Goal: Information Seeking & Learning: Learn about a topic

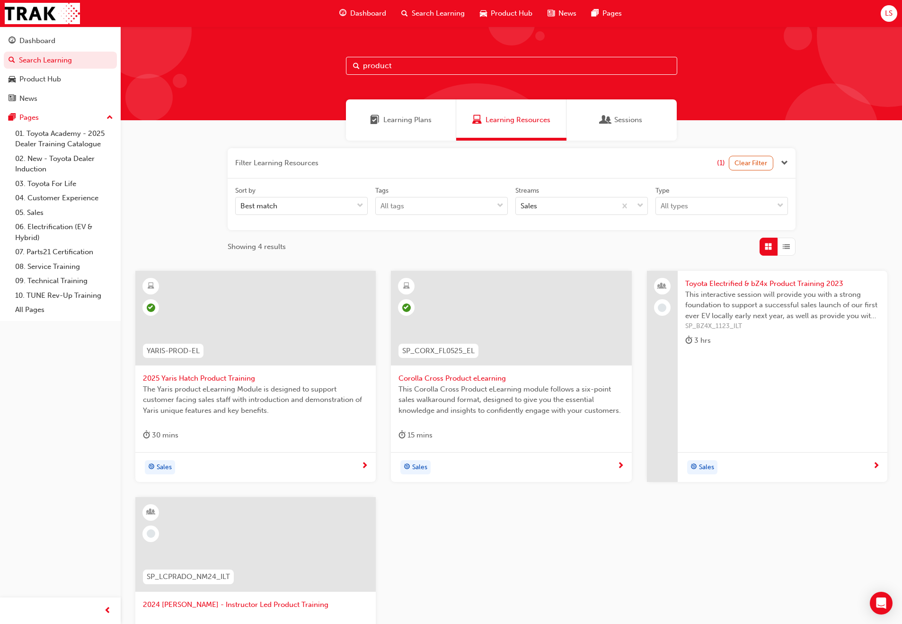
click at [881, 14] on button "LS" at bounding box center [889, 13] width 17 height 17
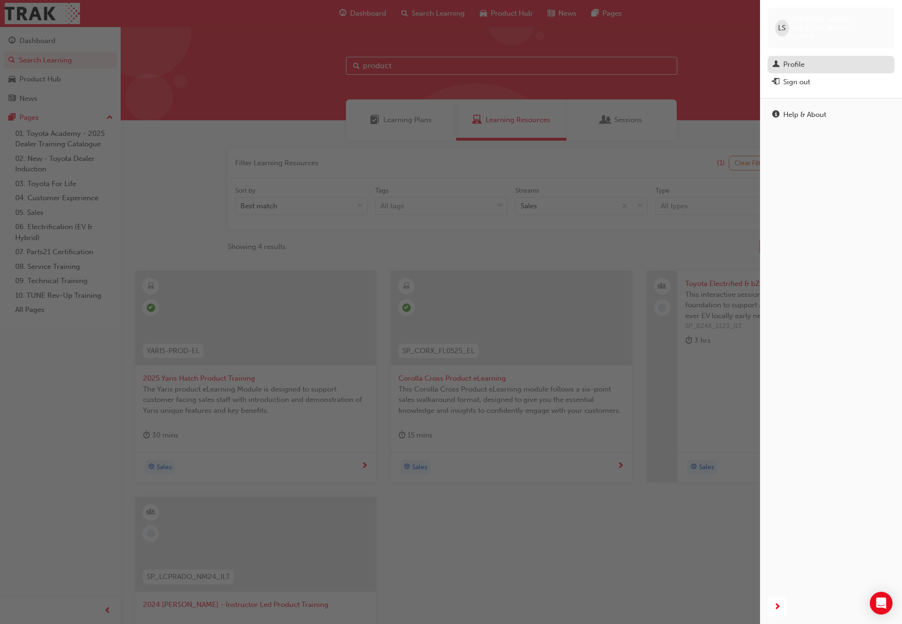
click at [790, 59] on div "Profile" at bounding box center [793, 64] width 21 height 11
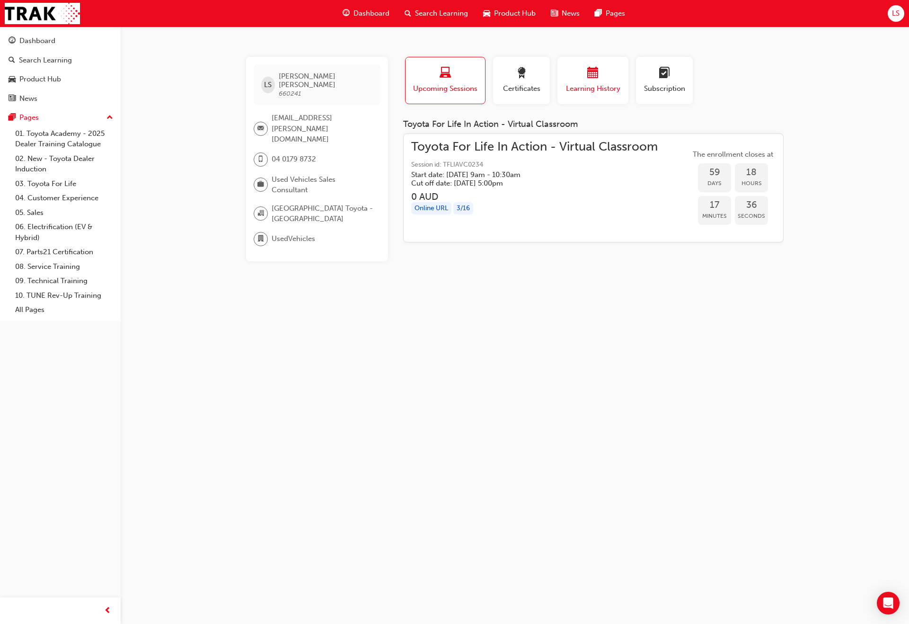
click at [591, 79] on span "calendar-icon" at bounding box center [592, 73] width 11 height 13
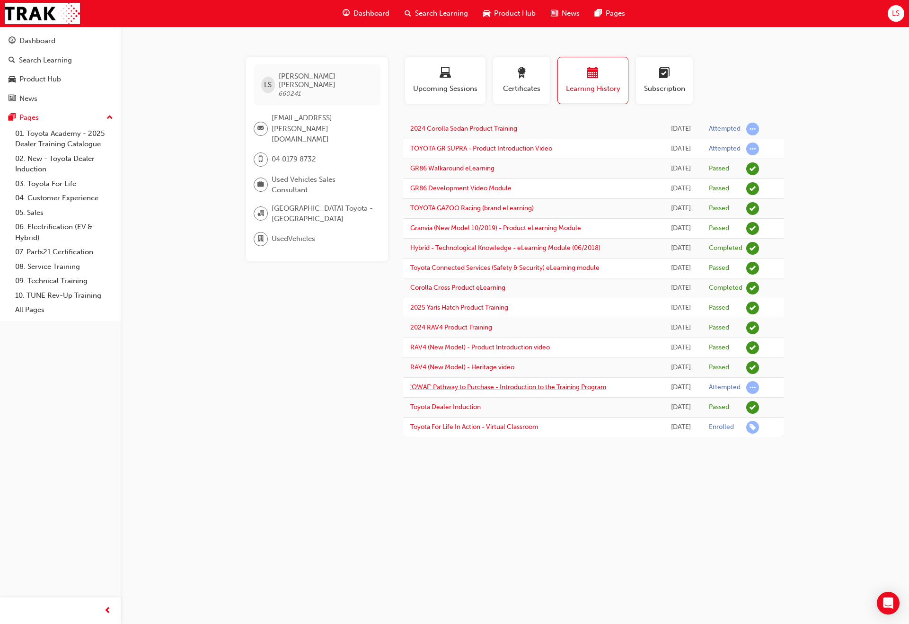
click at [511, 385] on link "'OWAF' Pathway to Purchase - Introduction to the Training Program" at bounding box center [508, 387] width 196 height 8
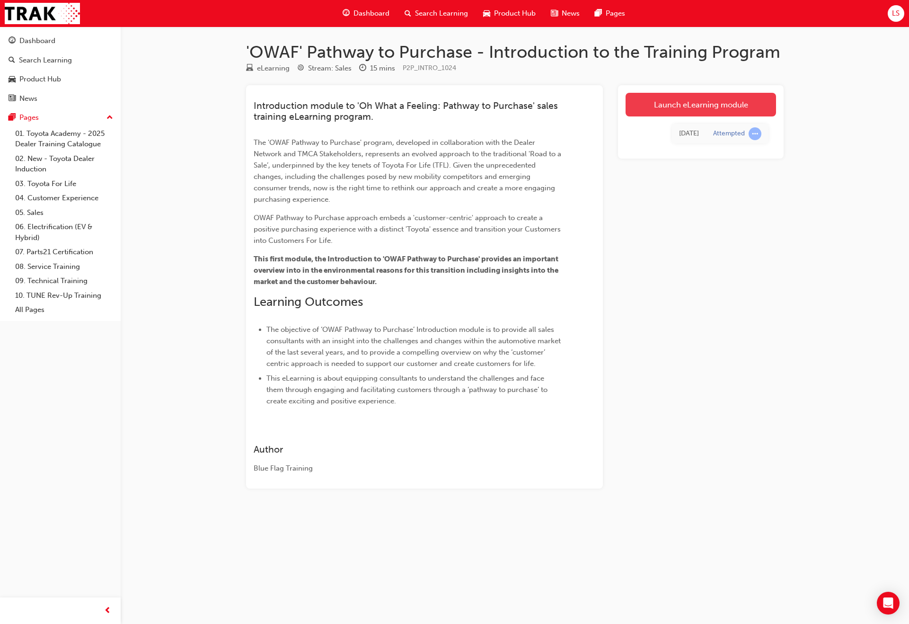
click at [679, 113] on link "Launch eLearning module" at bounding box center [701, 105] width 151 height 24
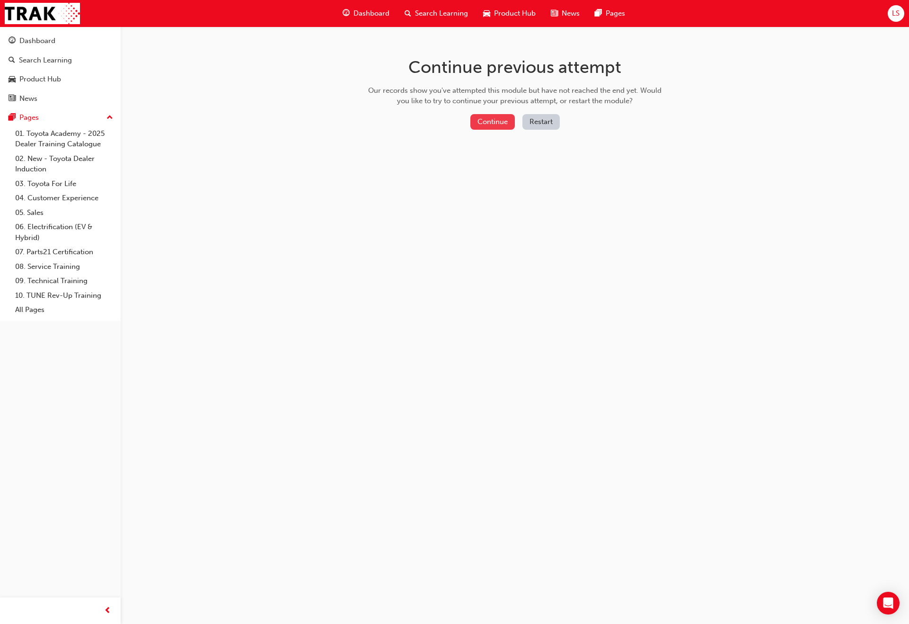
click at [486, 125] on button "Continue" at bounding box center [493, 122] width 44 height 16
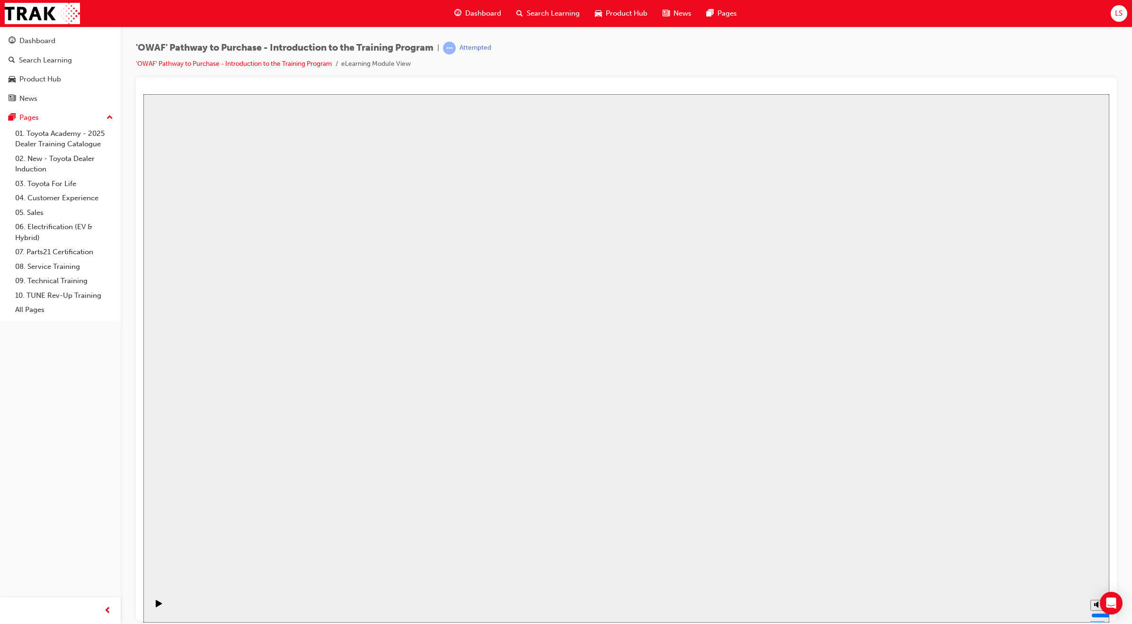
click at [179, 611] on button "Resume" at bounding box center [161, 616] width 36 height 11
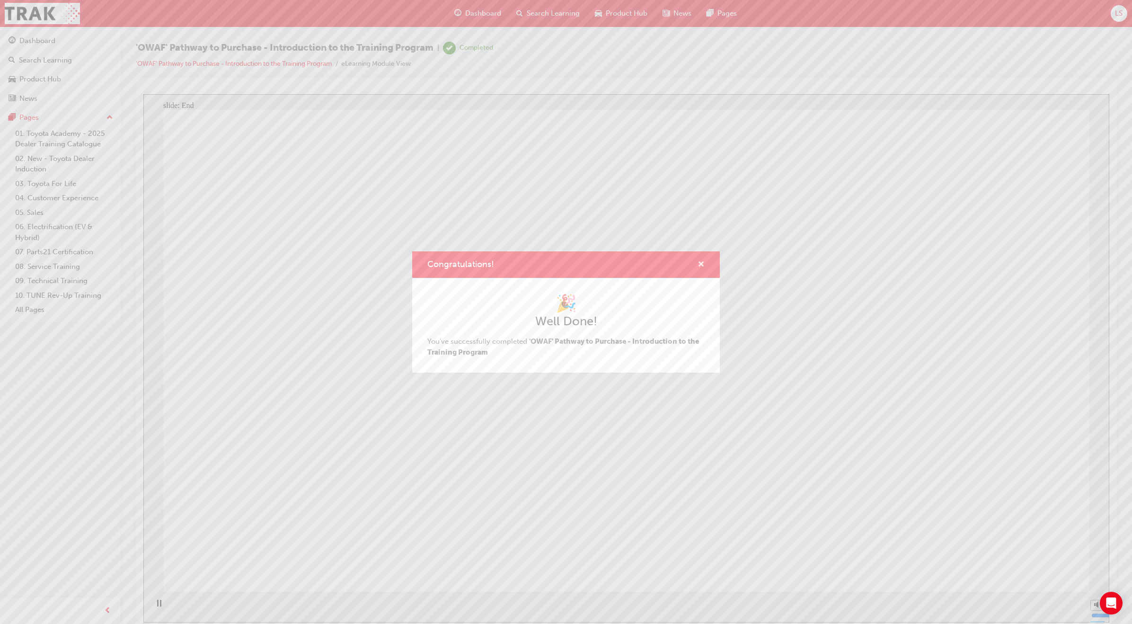
click at [700, 264] on span "cross-icon" at bounding box center [701, 265] width 7 height 9
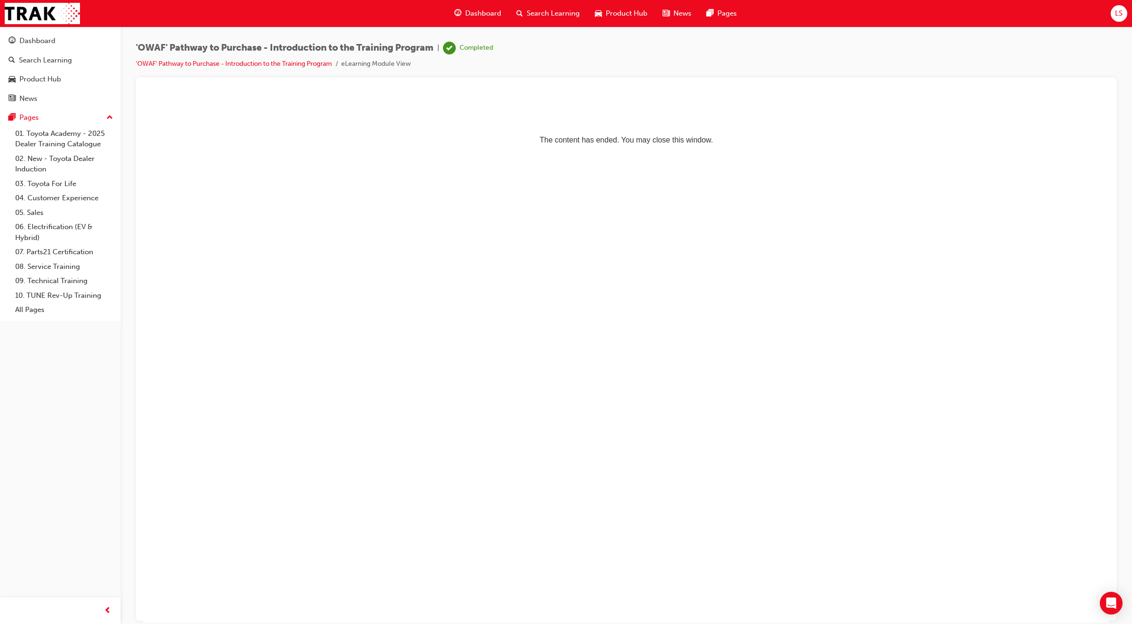
click at [560, 22] on div "Search Learning" at bounding box center [548, 13] width 79 height 19
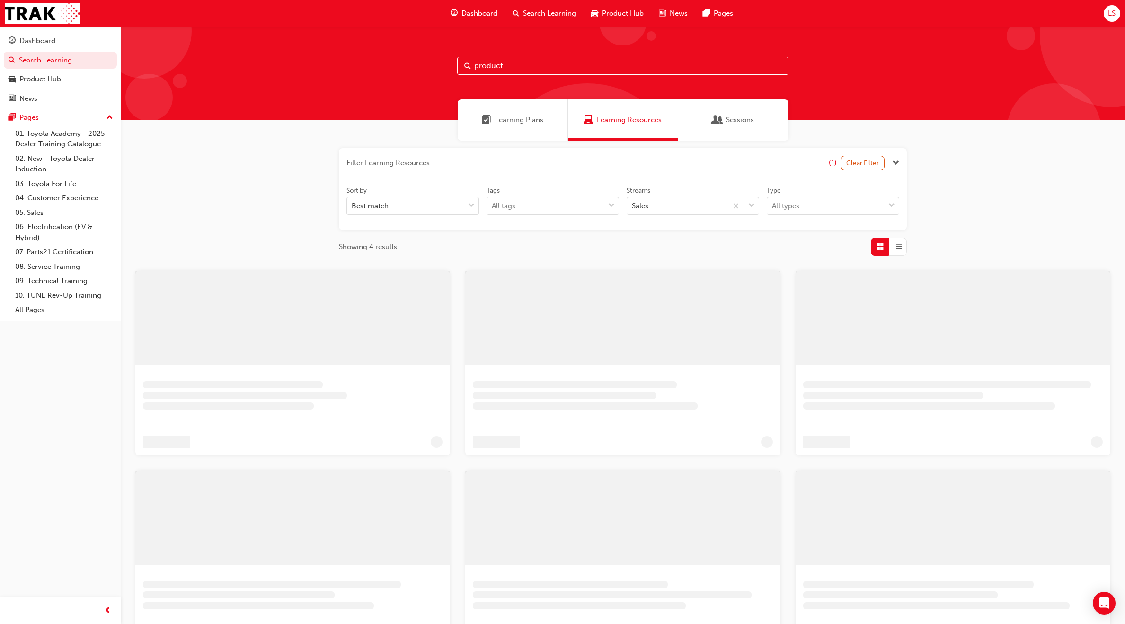
click at [519, 72] on input "product" at bounding box center [622, 66] width 331 height 18
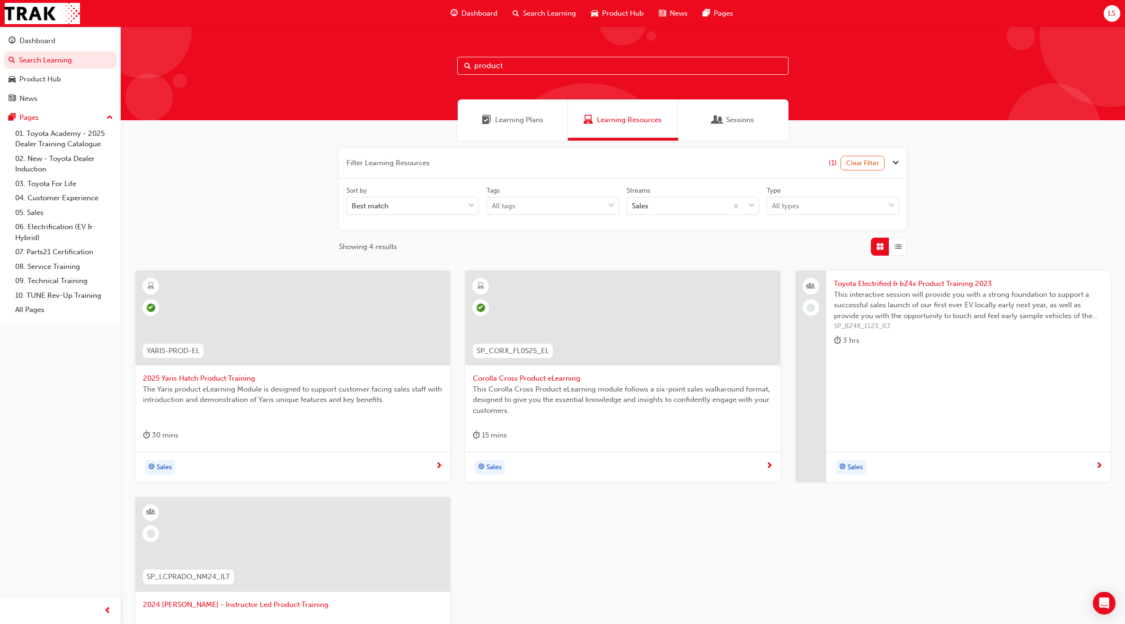
drag, startPoint x: 528, startPoint y: 69, endPoint x: 393, endPoint y: 64, distance: 134.5
click at [401, 65] on div "product" at bounding box center [623, 74] width 1005 height 94
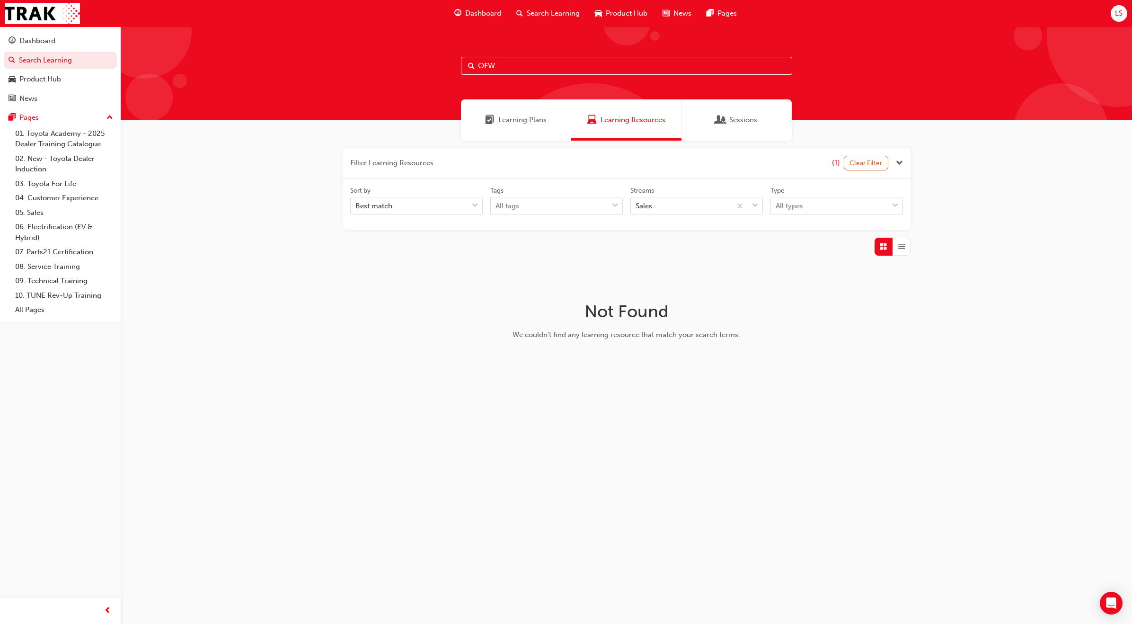
drag, startPoint x: 518, startPoint y: 69, endPoint x: 429, endPoint y: 69, distance: 88.5
click at [430, 69] on div "OFW" at bounding box center [627, 74] width 1012 height 94
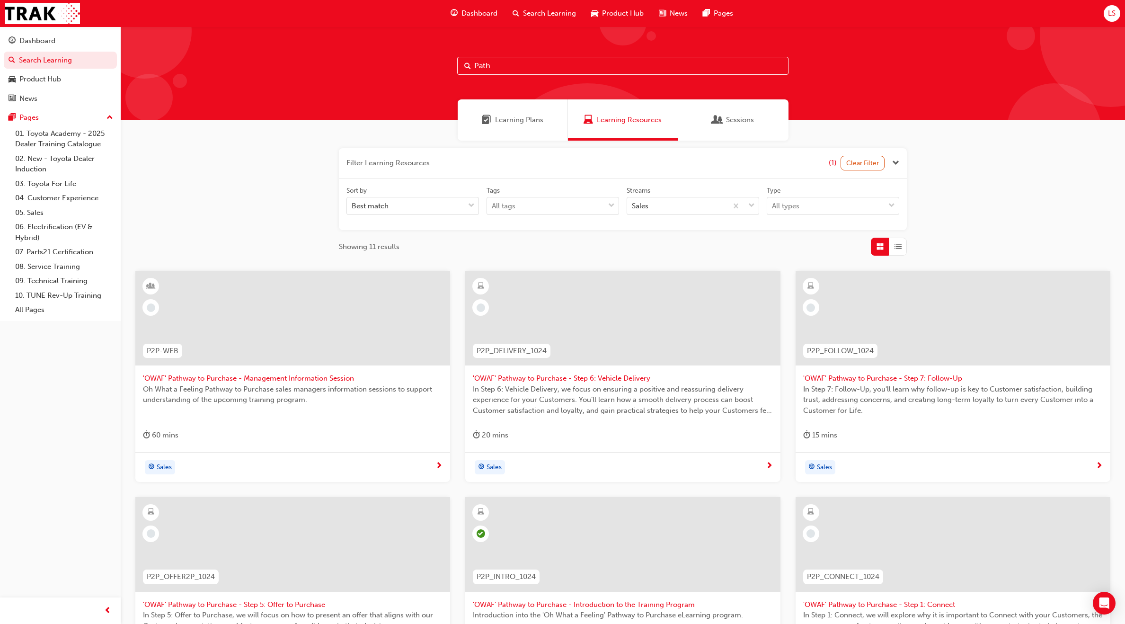
drag, startPoint x: 491, startPoint y: 65, endPoint x: 394, endPoint y: 71, distance: 96.8
click at [400, 70] on div "Path" at bounding box center [623, 74] width 1005 height 94
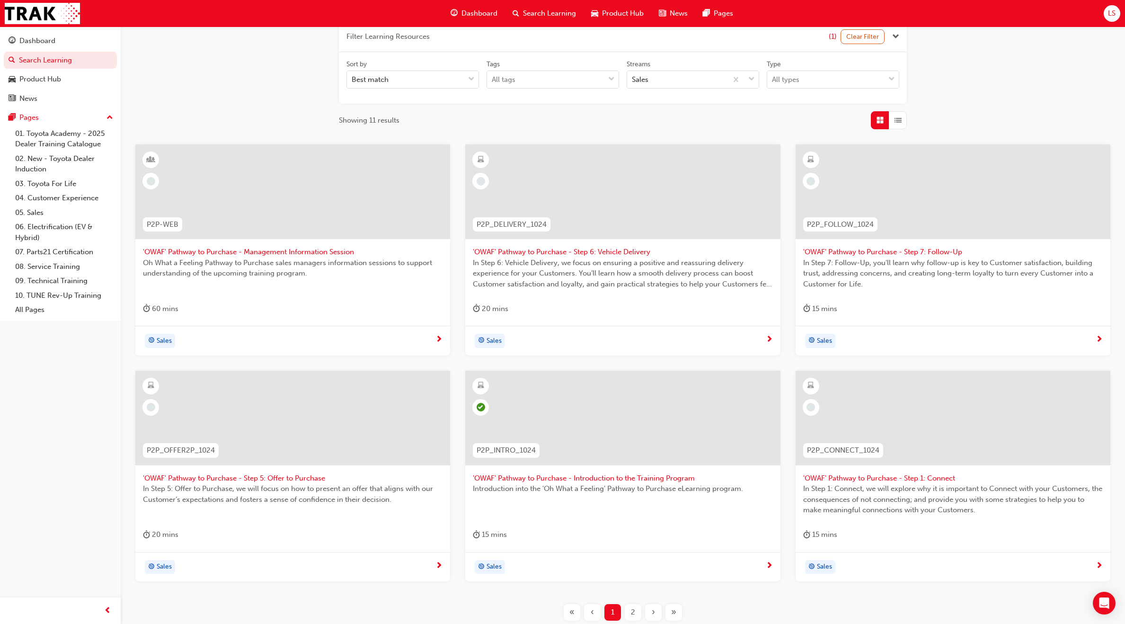
scroll to position [200, 0]
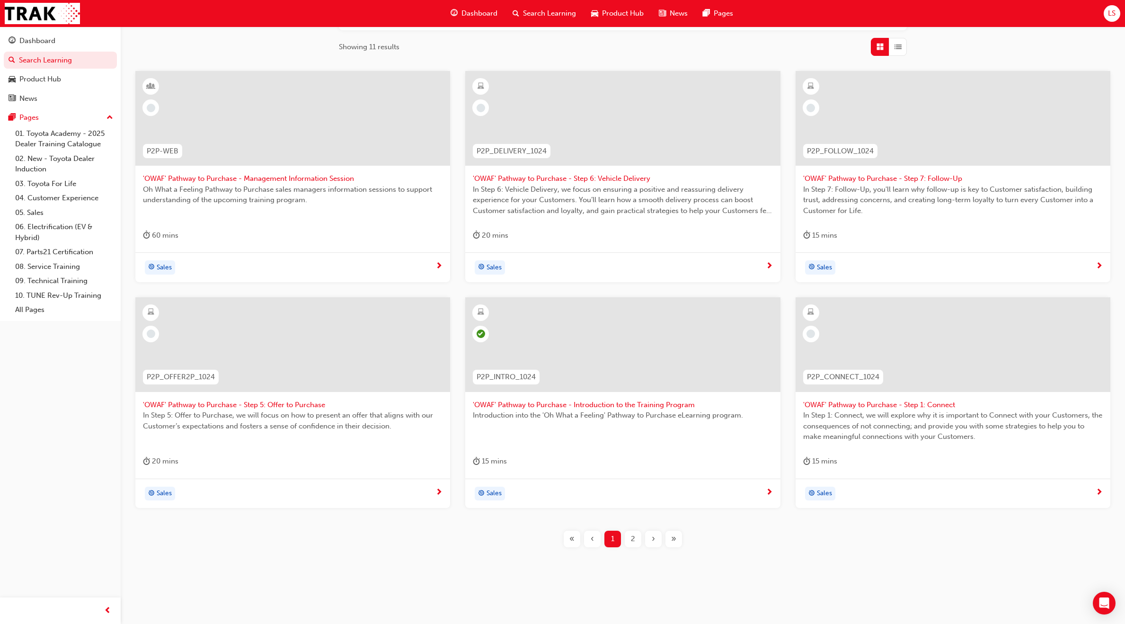
type input "OWAF"
click at [634, 542] on span "2" at bounding box center [633, 539] width 4 height 11
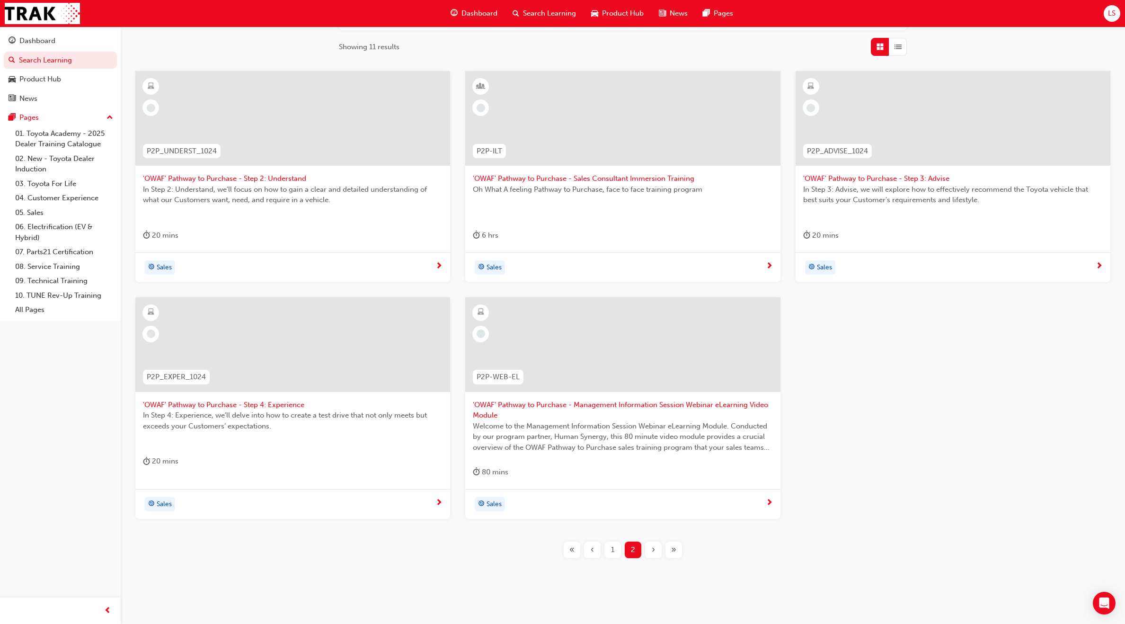
click at [621, 550] on div "1" at bounding box center [613, 550] width 17 height 17
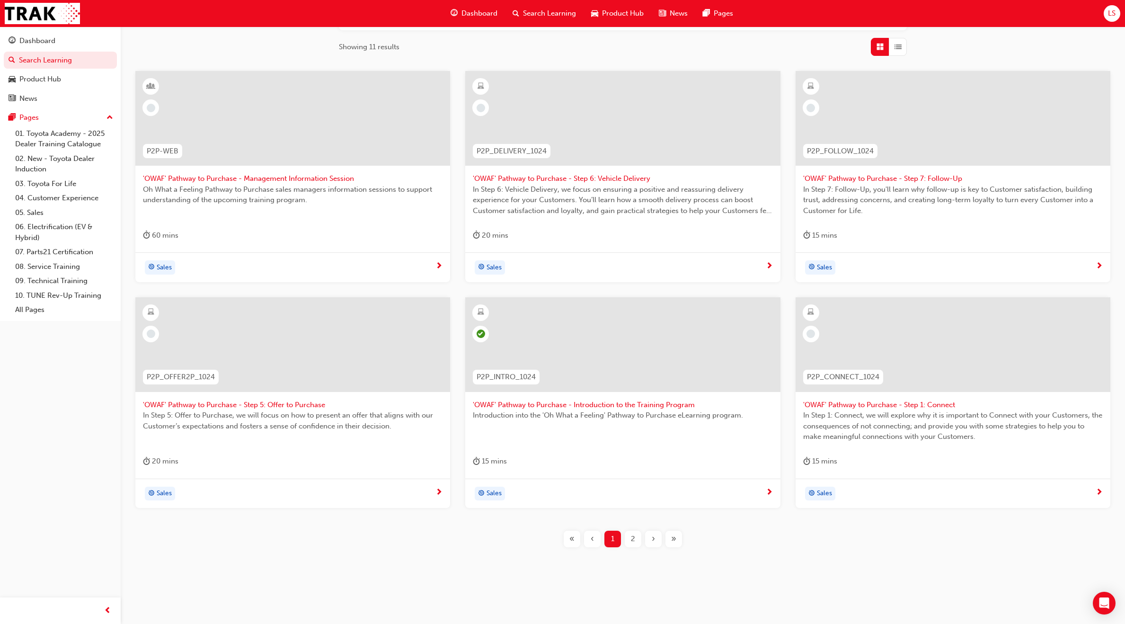
drag, startPoint x: 973, startPoint y: 111, endPoint x: 952, endPoint y: 104, distance: 21.9
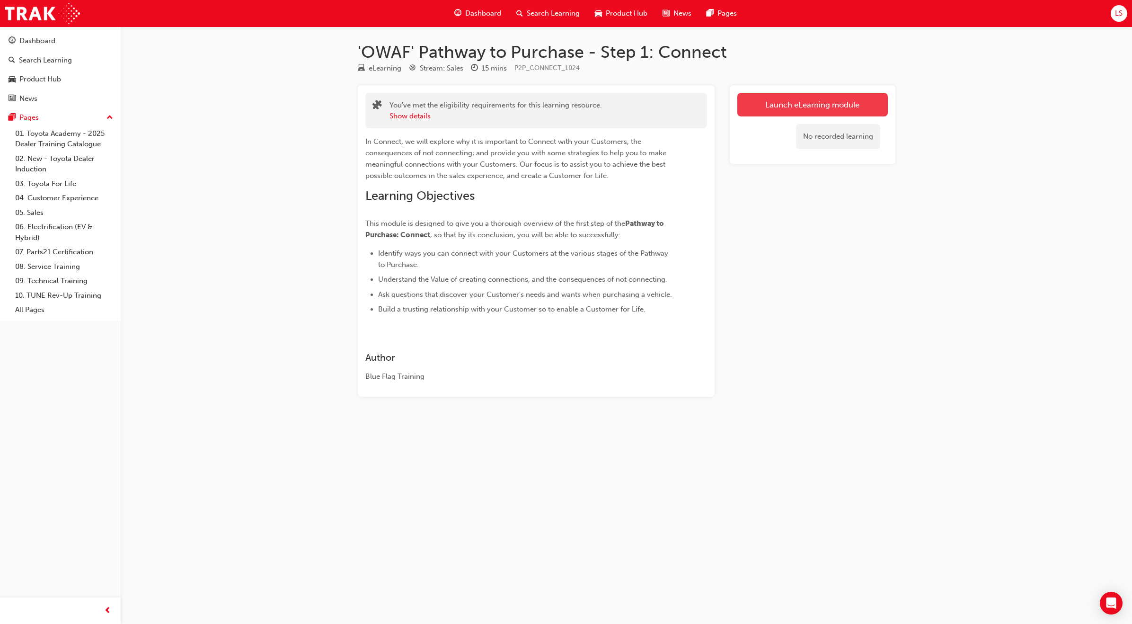
click at [811, 110] on link "Launch eLearning module" at bounding box center [813, 105] width 151 height 24
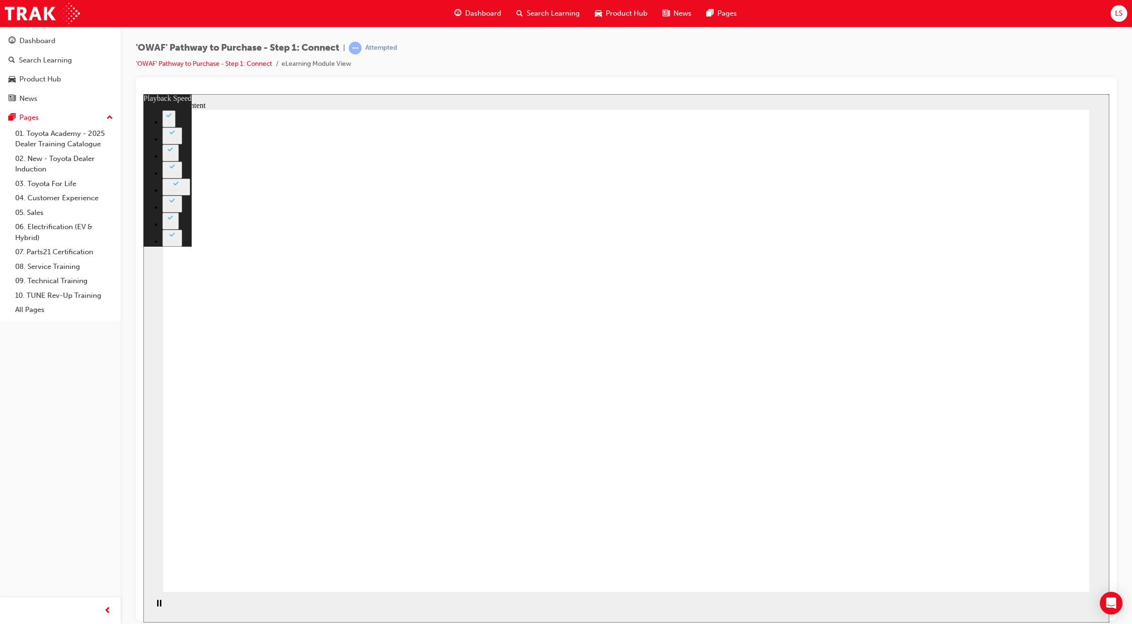
drag, startPoint x: 536, startPoint y: 481, endPoint x: 595, endPoint y: 481, distance: 58.2
drag, startPoint x: 607, startPoint y: 481, endPoint x: 691, endPoint y: 481, distance: 83.3
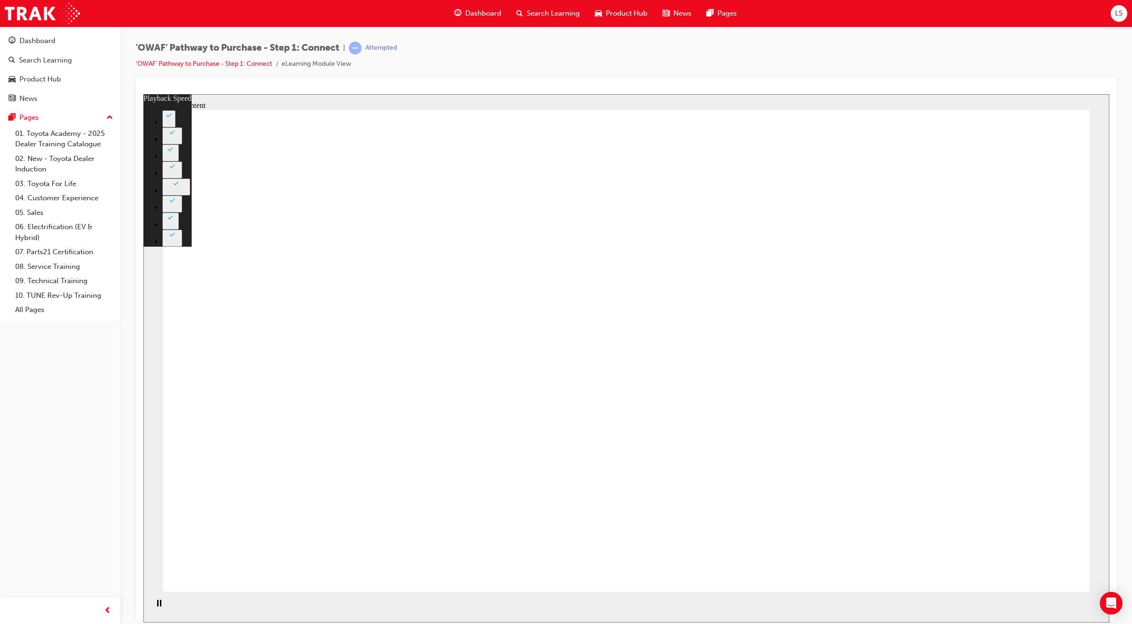
drag, startPoint x: 715, startPoint y: 481, endPoint x: 764, endPoint y: 479, distance: 48.3
drag, startPoint x: 772, startPoint y: 481, endPoint x: 896, endPoint y: 491, distance: 124.4
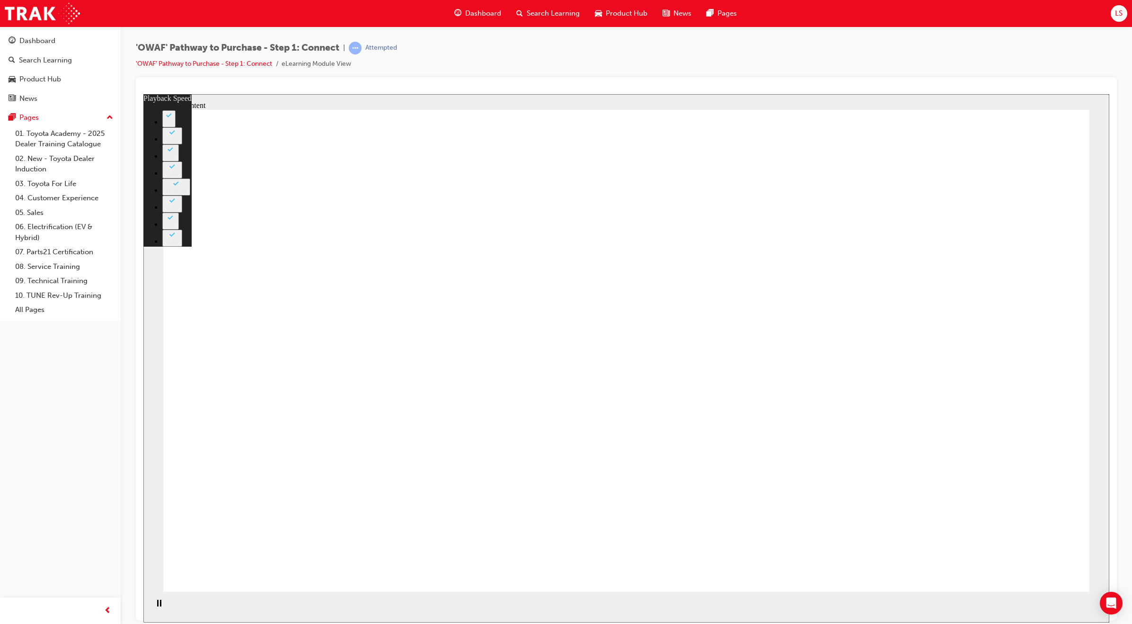
type input "76"
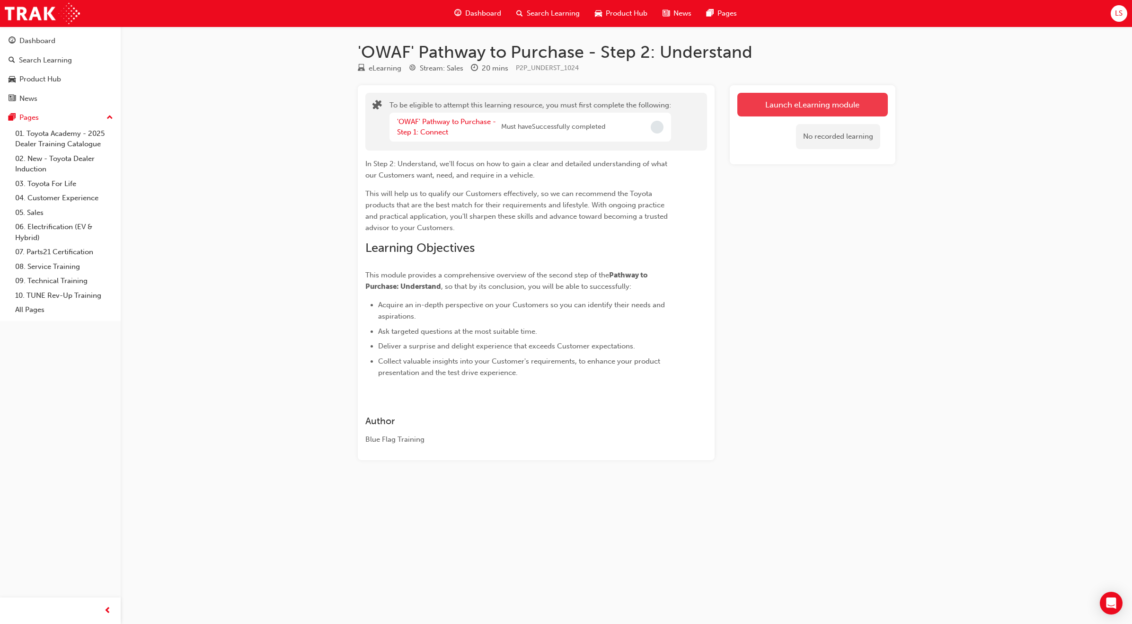
click at [791, 110] on button "Launch eLearning module" at bounding box center [813, 105] width 151 height 24
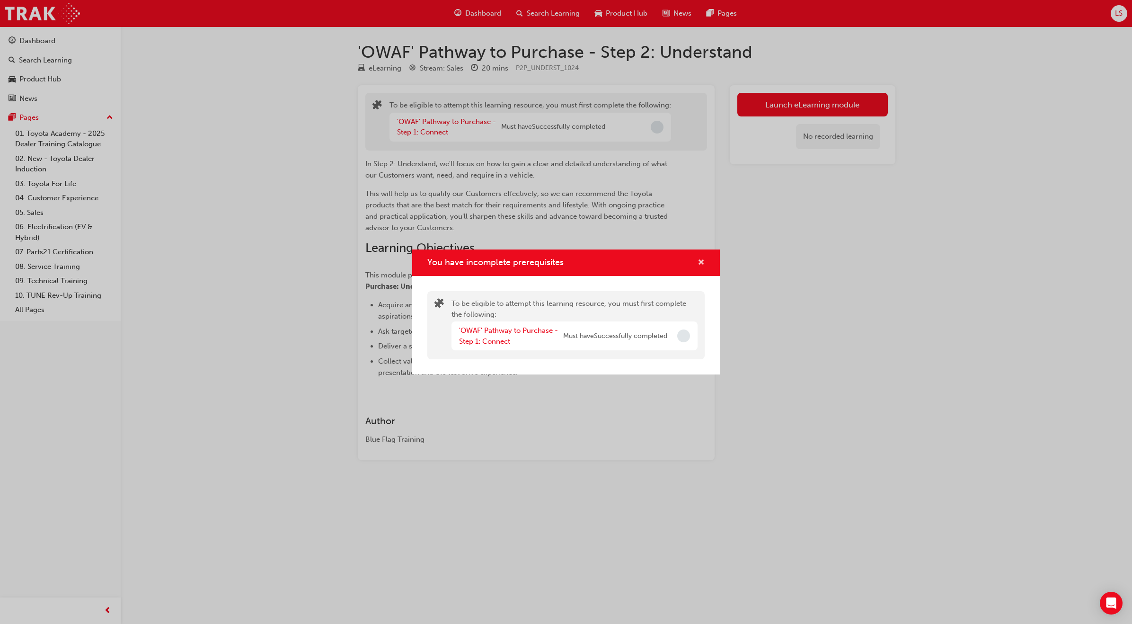
drag, startPoint x: 703, startPoint y: 263, endPoint x: 683, endPoint y: 231, distance: 36.8
click at [703, 263] on span "cross-icon" at bounding box center [701, 263] width 7 height 9
